Goal: Task Accomplishment & Management: Use online tool/utility

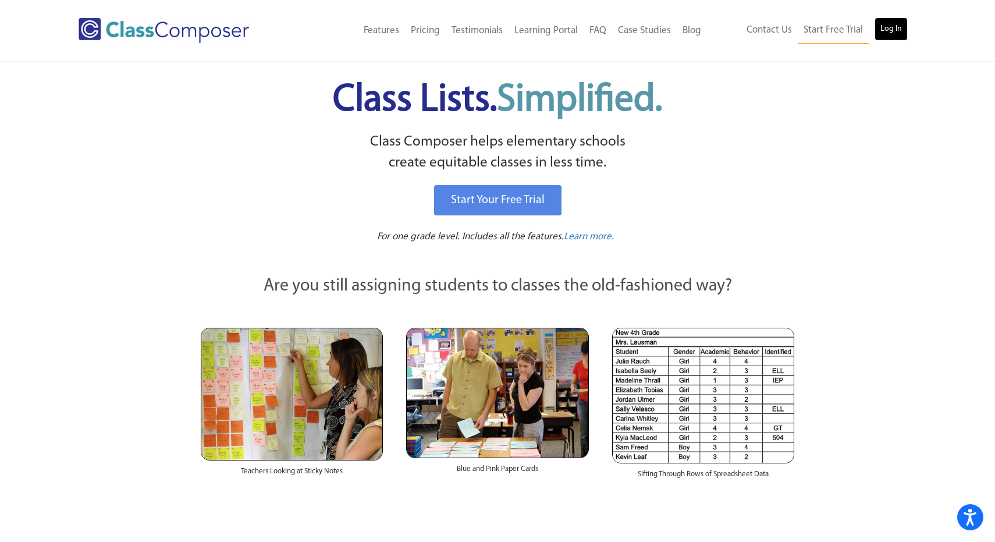
click at [885, 27] on link "Log In" at bounding box center [891, 28] width 33 height 23
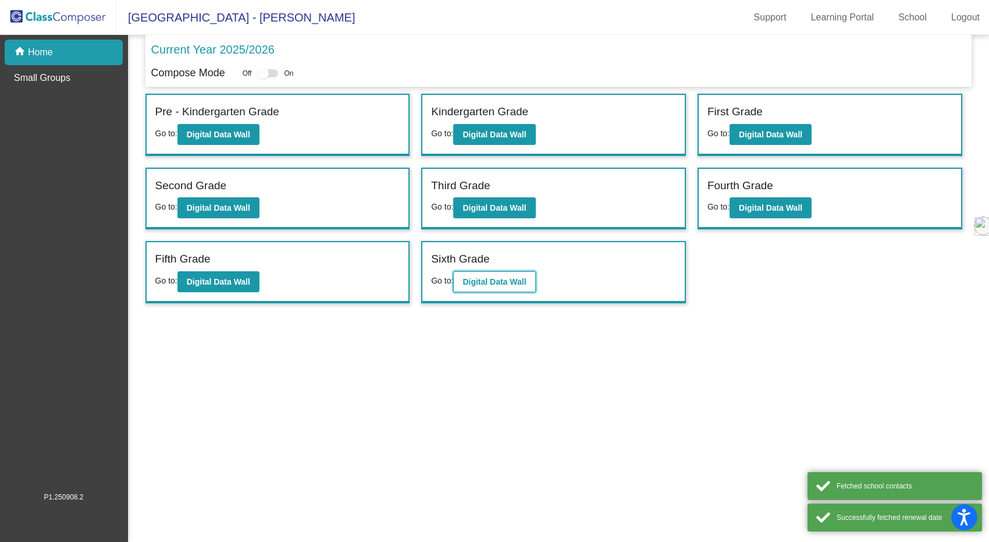
click at [506, 283] on b "Digital Data Wall" at bounding box center [494, 281] width 63 height 9
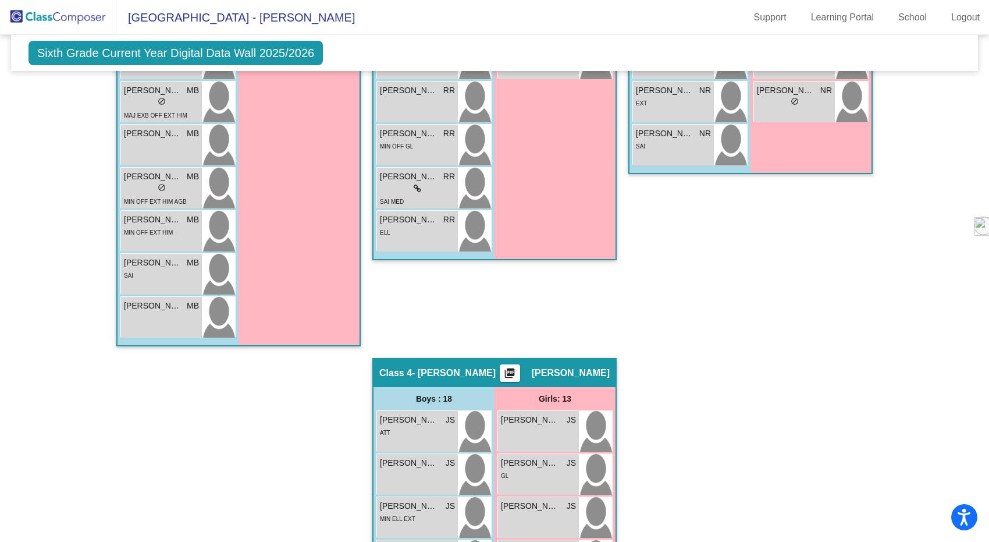
scroll to position [877, 0]
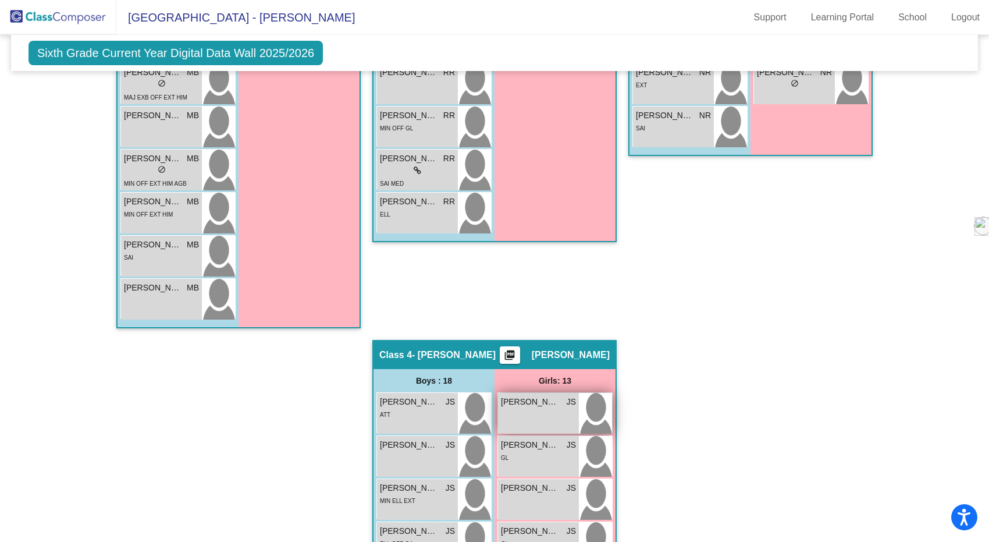
click at [535, 403] on span "[PERSON_NAME]" at bounding box center [530, 402] width 58 height 12
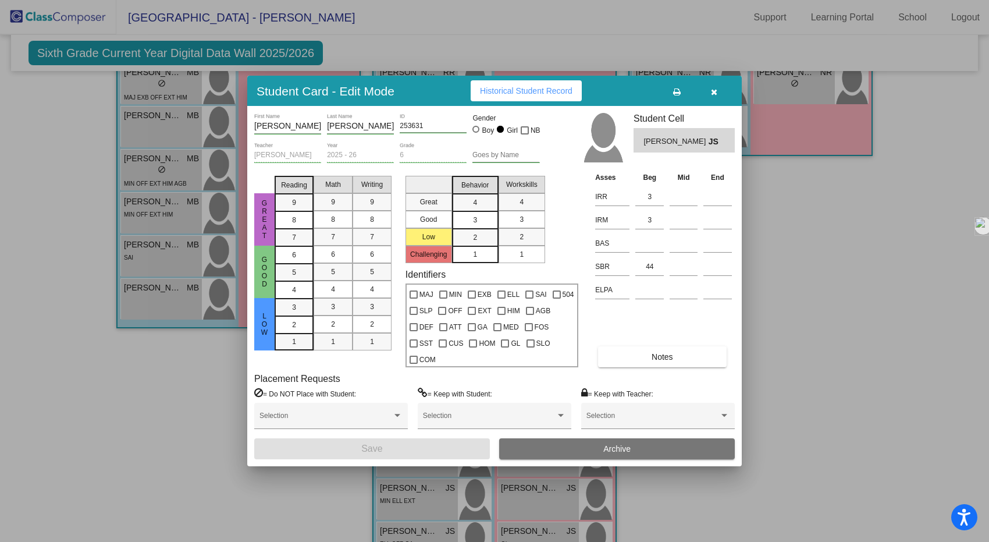
click at [715, 94] on icon "button" at bounding box center [714, 92] width 6 height 8
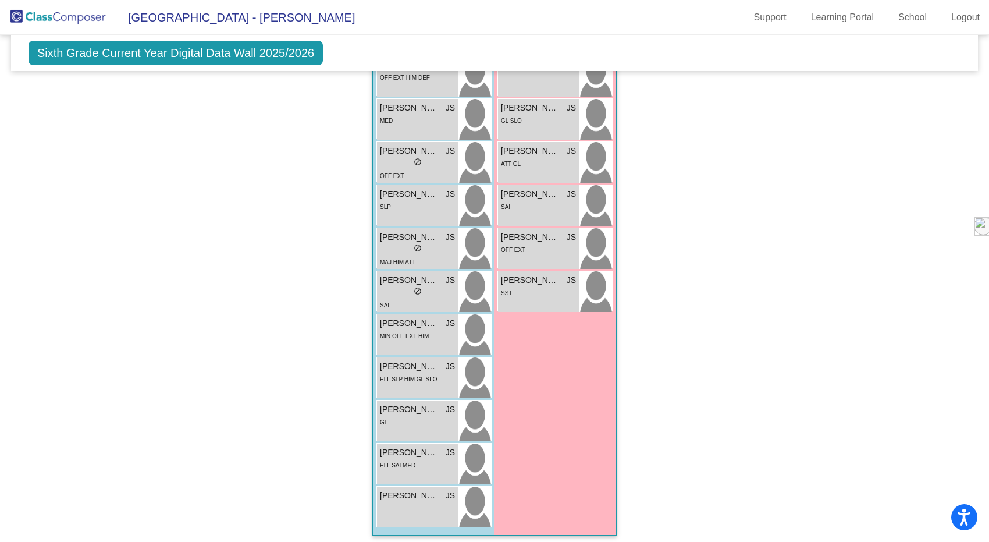
scroll to position [1527, 0]
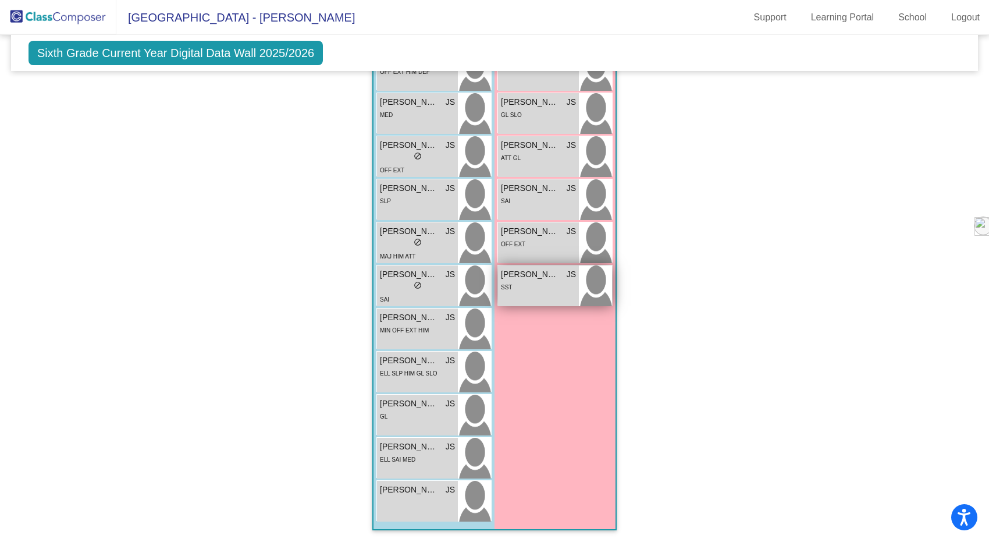
click at [537, 281] on div "SST" at bounding box center [538, 287] width 75 height 12
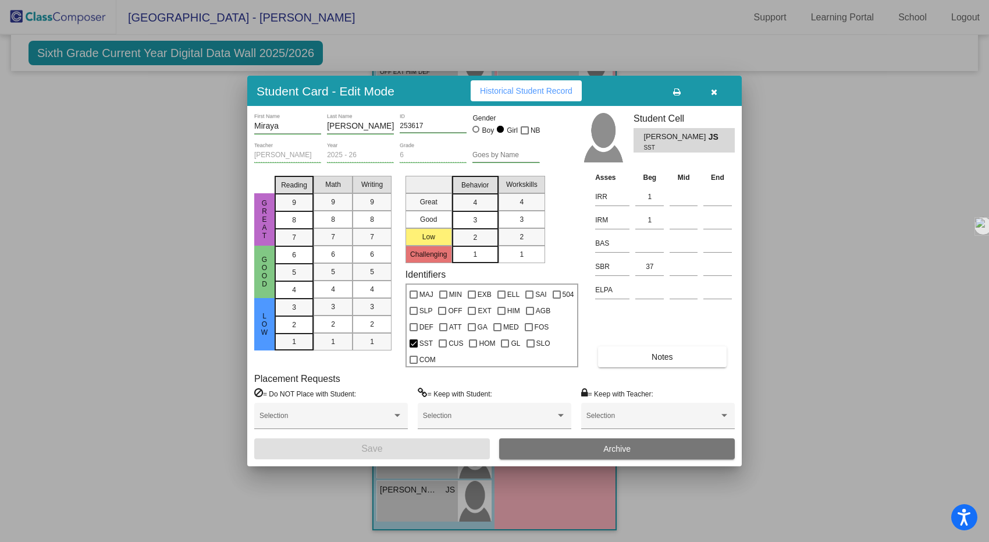
click at [711, 88] on icon "button" at bounding box center [714, 92] width 6 height 8
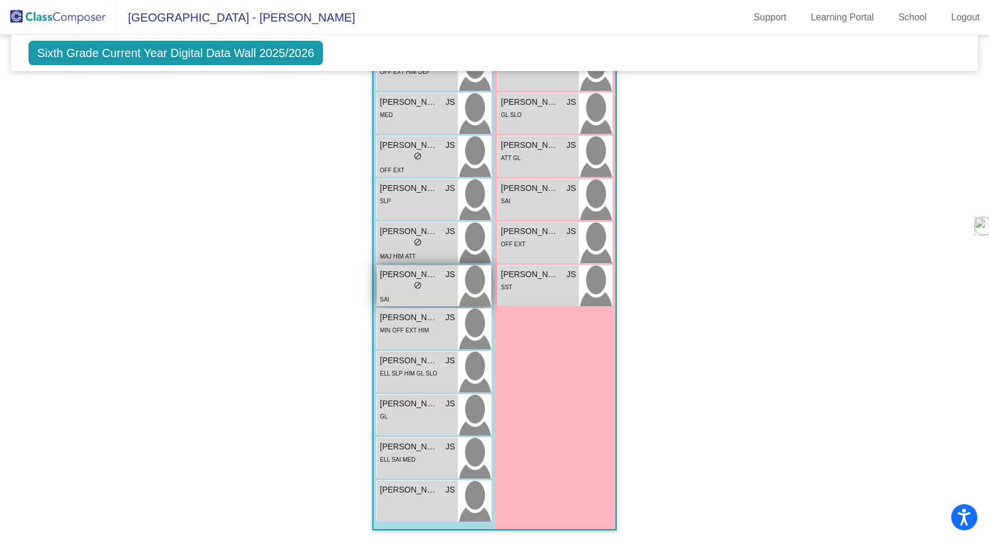
click at [380, 281] on div "lock do_not_disturb_alt" at bounding box center [417, 287] width 75 height 12
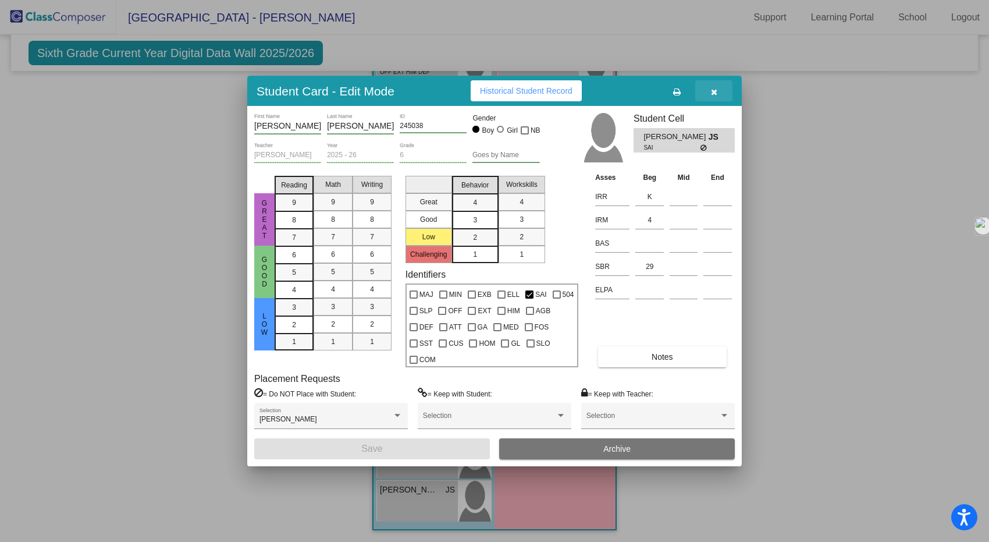
click at [712, 93] on icon "button" at bounding box center [714, 92] width 6 height 8
